Goal: Find contact information: Find contact information

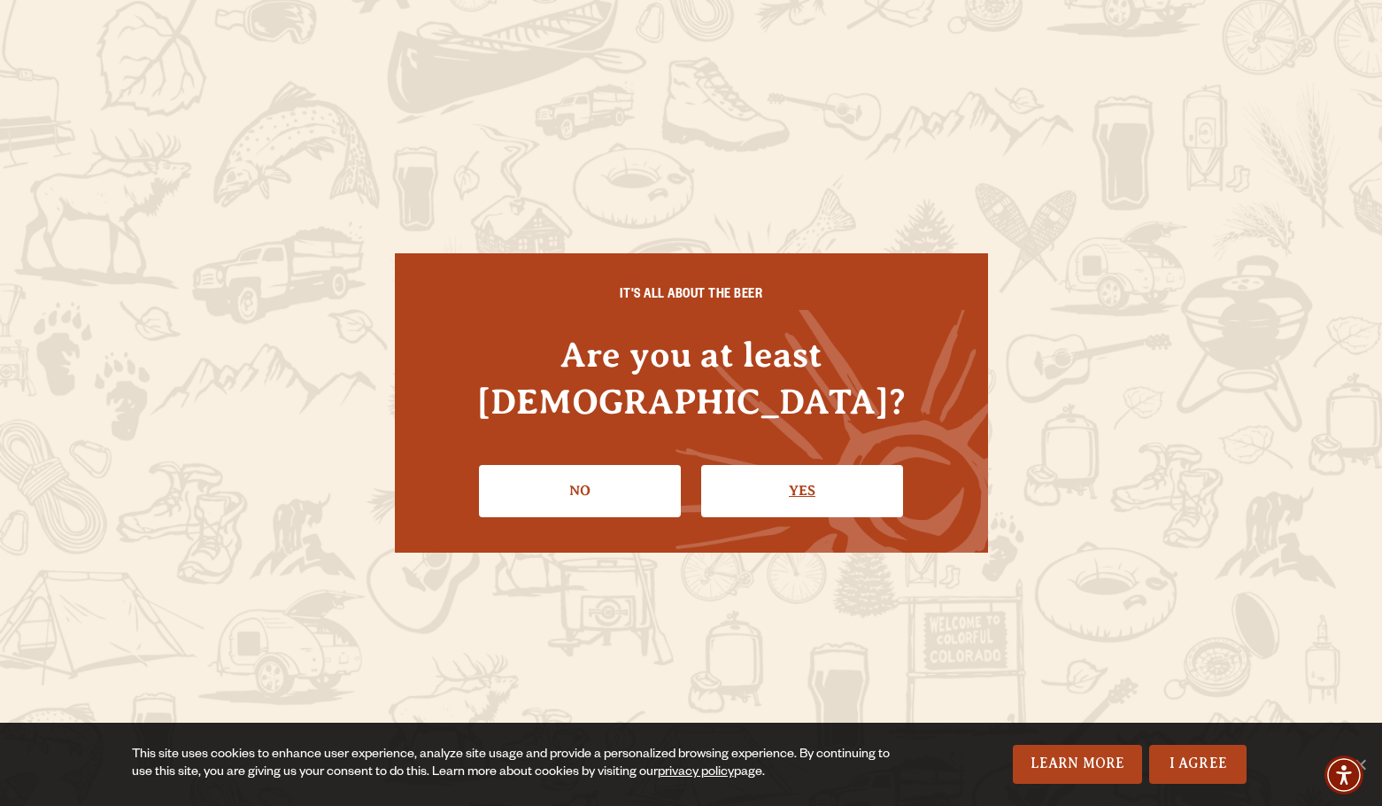
click at [777, 468] on link "Yes" at bounding box center [802, 490] width 202 height 51
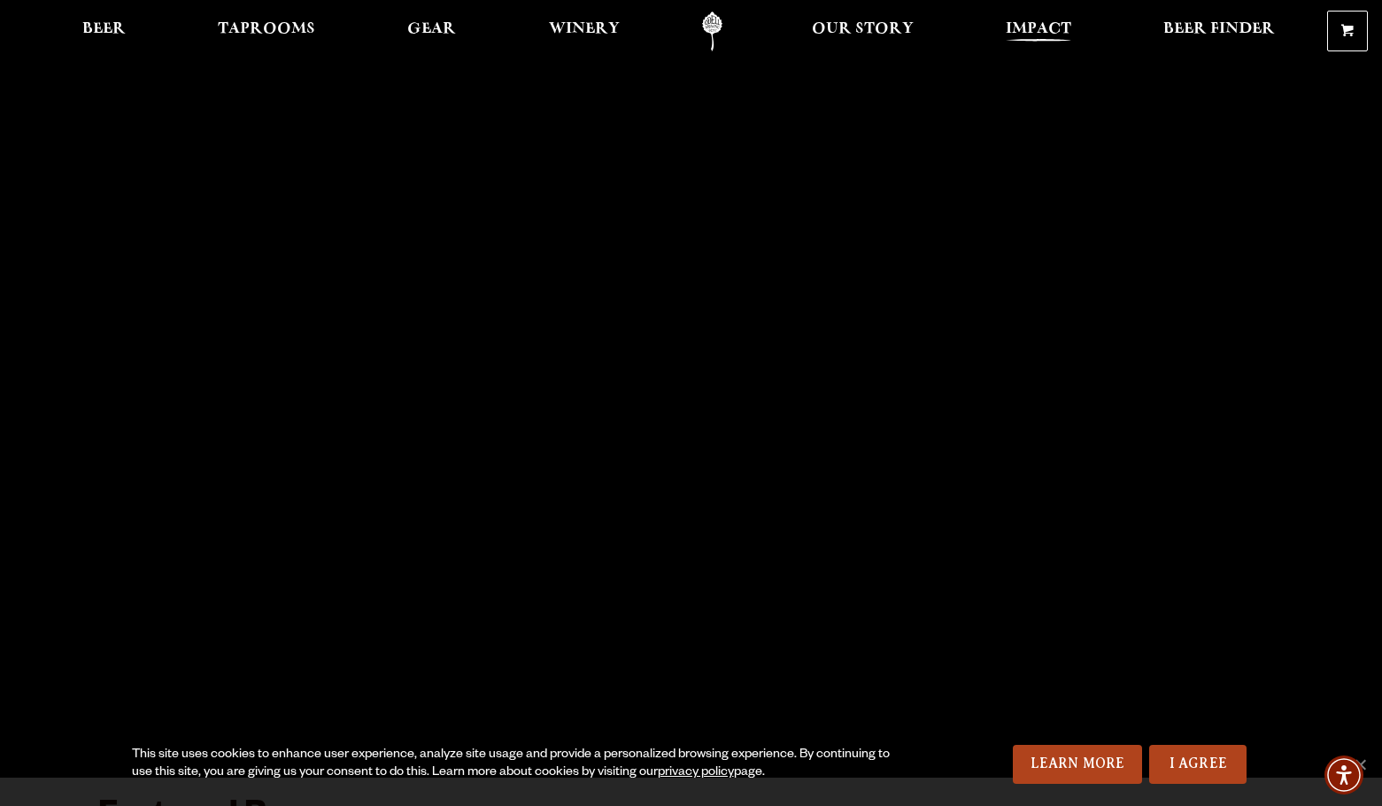
click at [1045, 31] on span "Impact" at bounding box center [1039, 29] width 66 height 14
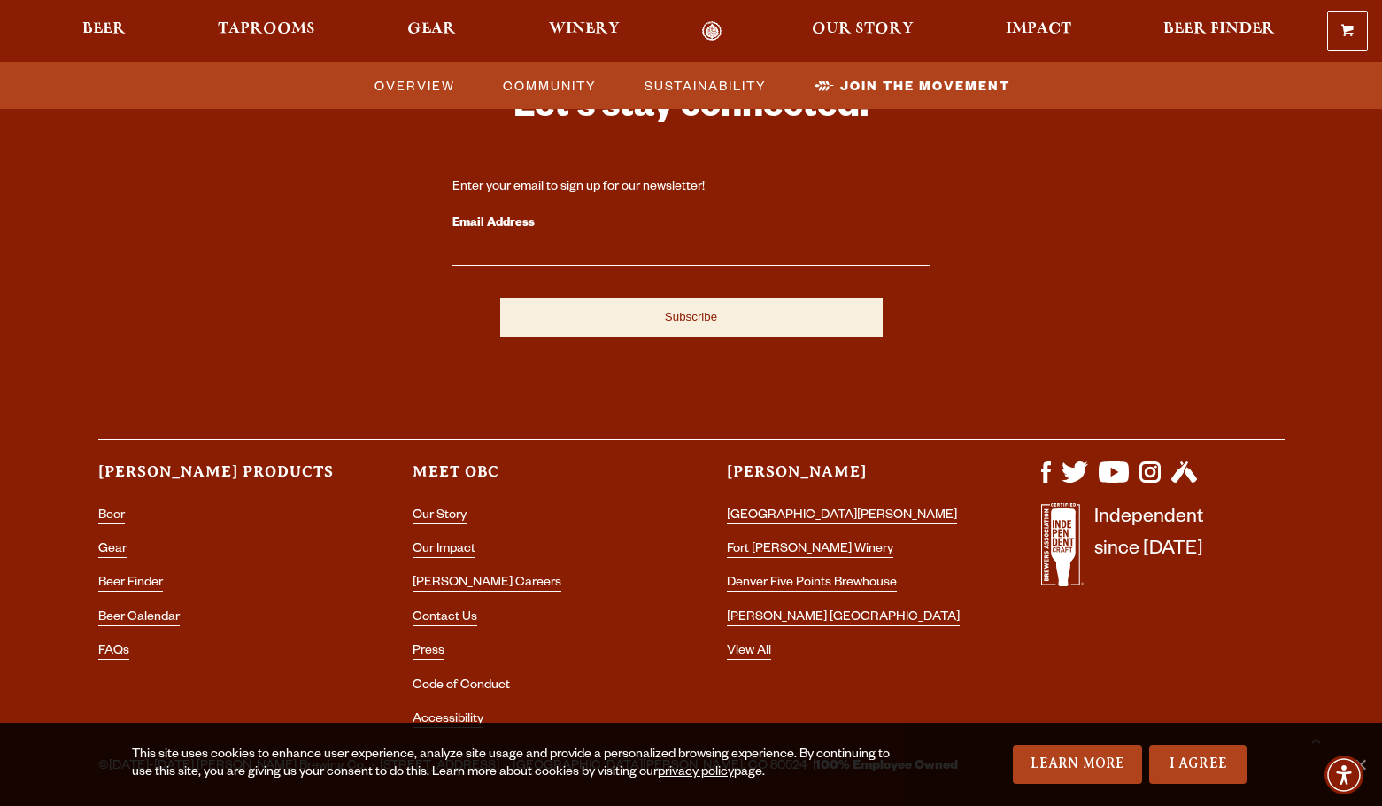
scroll to position [5499, 0]
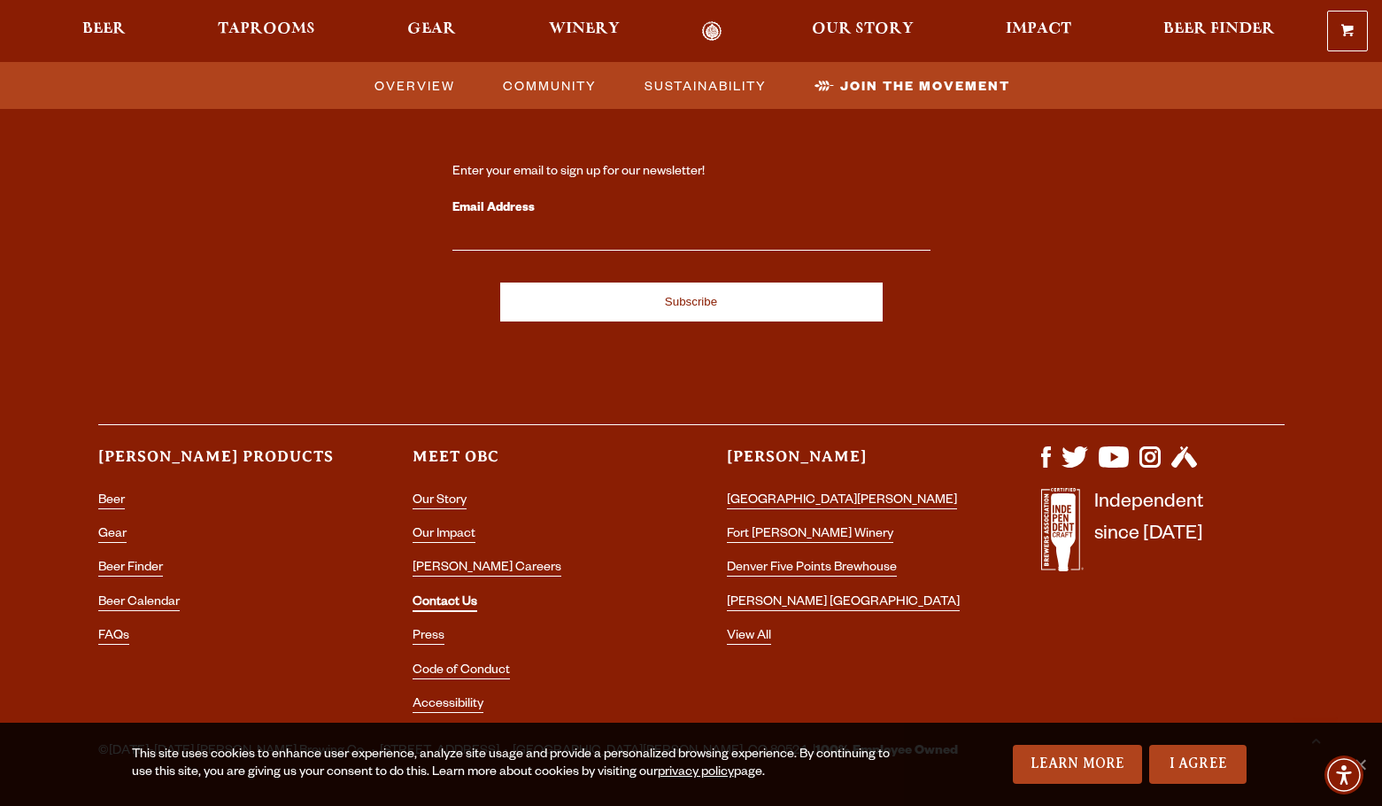
click at [451, 596] on link "Contact Us" at bounding box center [445, 604] width 65 height 16
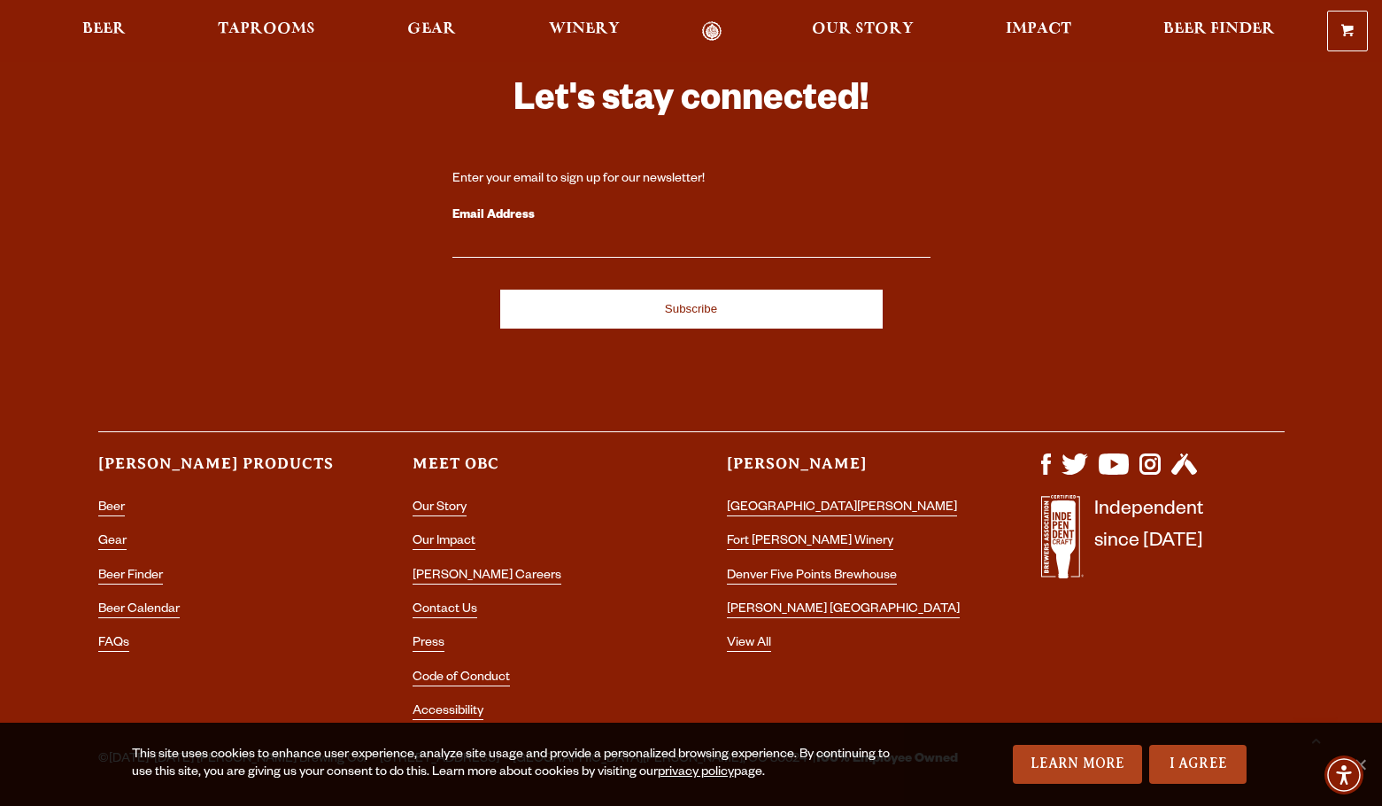
scroll to position [3381, 0]
